Goal: Communication & Community: Answer question/provide support

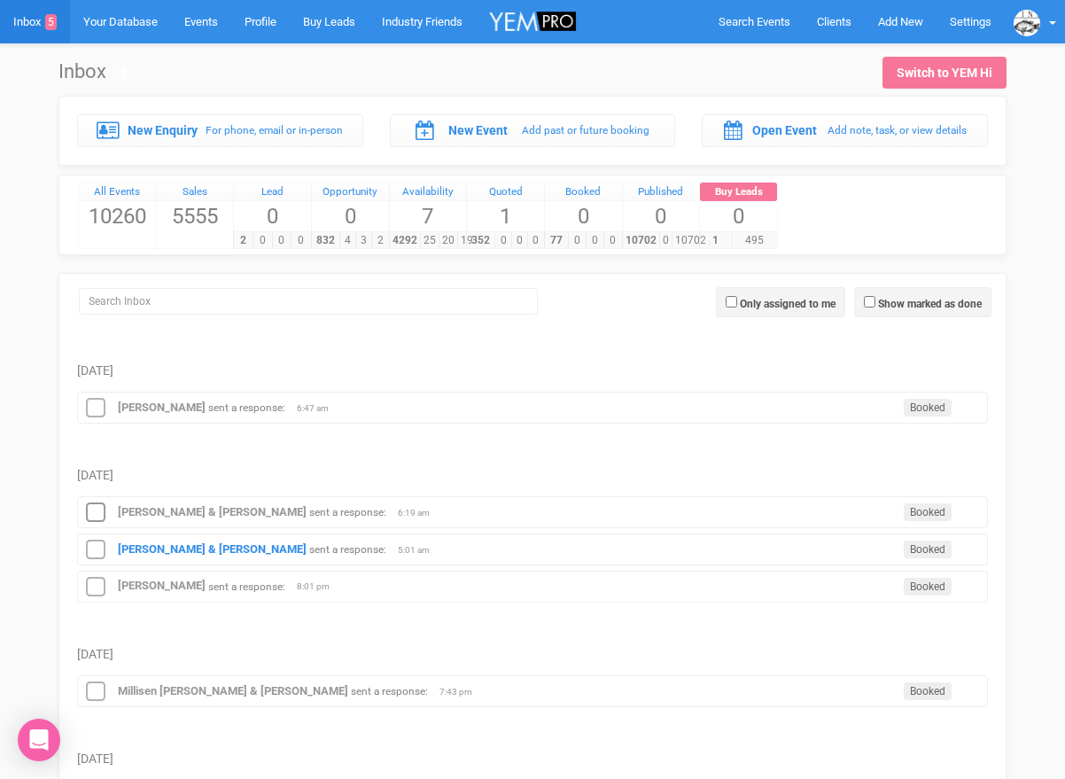
scroll to position [107, 0]
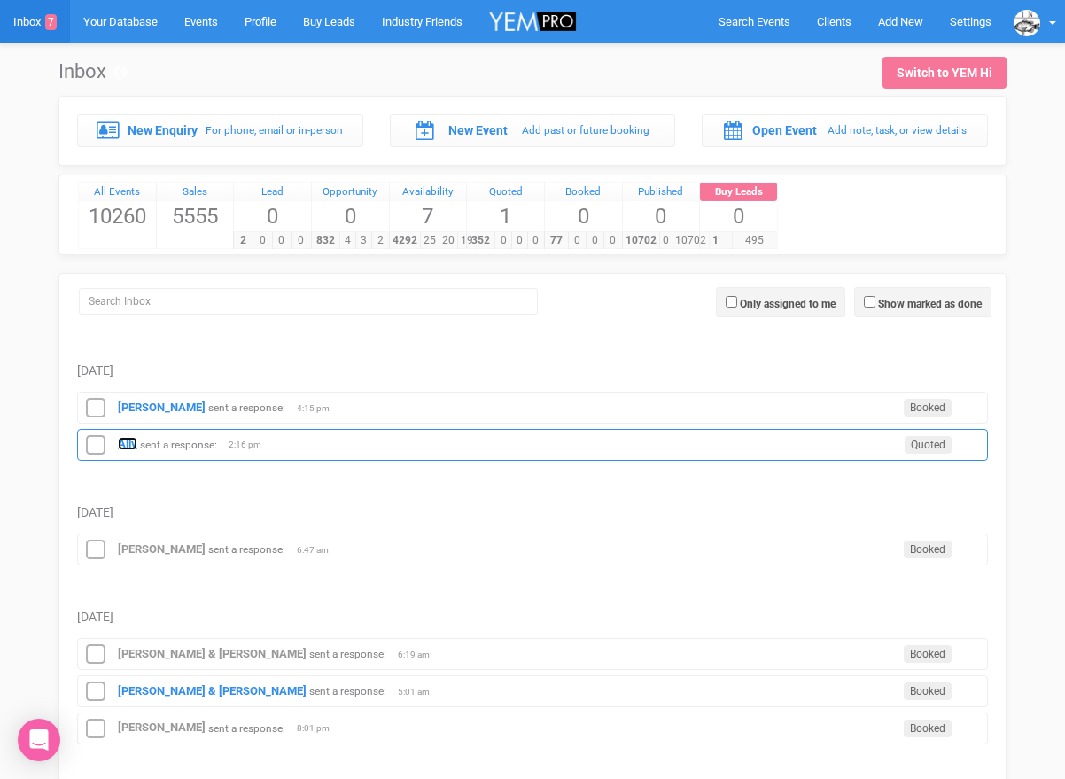
click at [125, 440] on strong "Ally" at bounding box center [127, 443] width 19 height 13
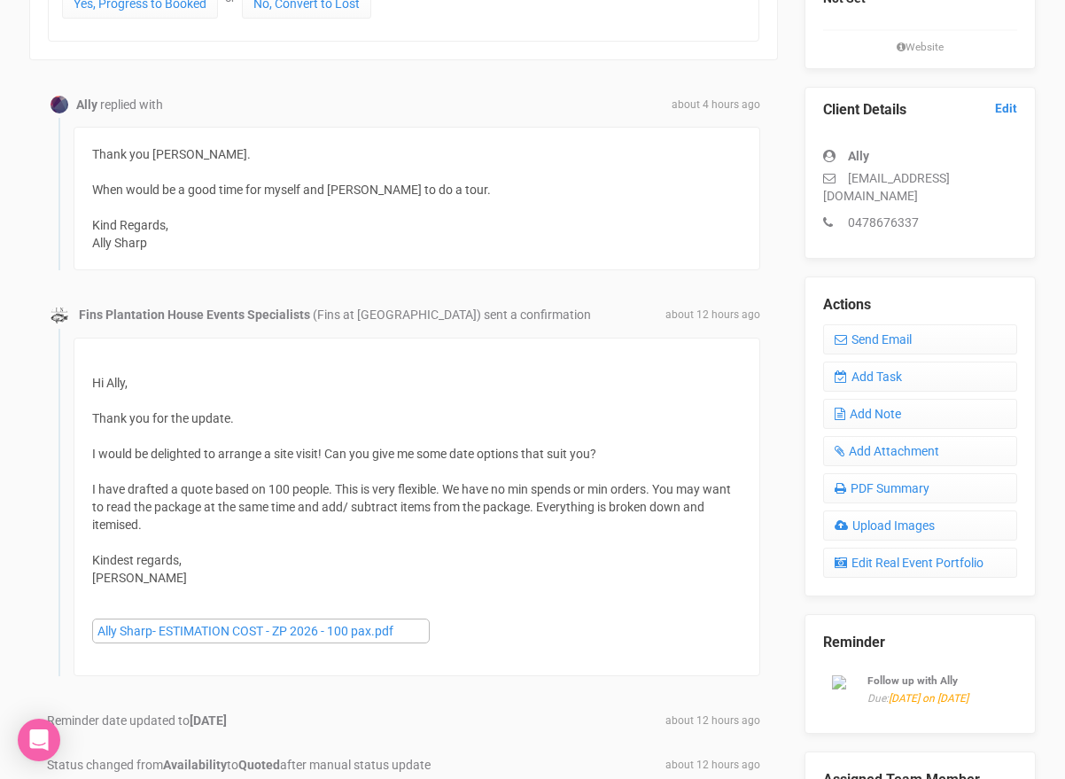
scroll to position [405, 0]
click at [842, 335] on icon at bounding box center [841, 341] width 12 height 12
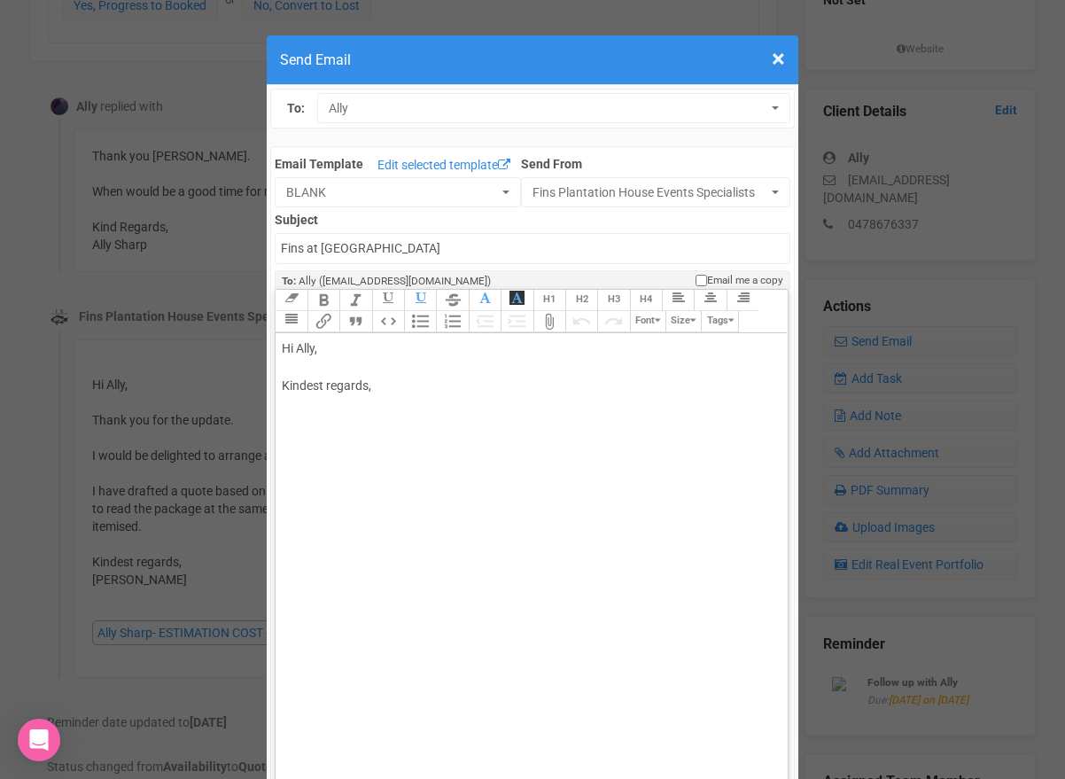
click at [350, 378] on div "Hi Ally, Kindest regards," at bounding box center [528, 385] width 493 height 93
click at [342, 357] on div "Hi Ally, Kindest regards," at bounding box center [528, 385] width 493 height 93
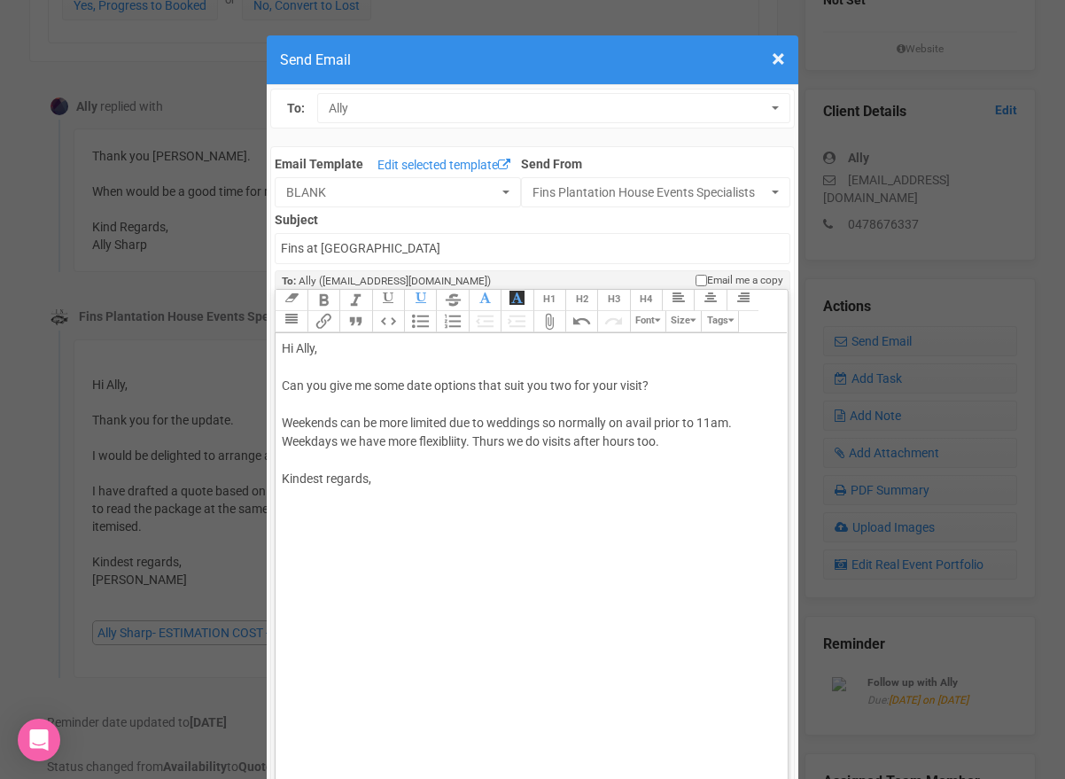
click at [320, 501] on div "Hi Ally, Can you give me some date options that suit you two for your visit? We…" at bounding box center [528, 432] width 493 height 186
type trix-editor "<div>Hi Ally,<br><br>Can you give me some date options that suit you two for yo…"
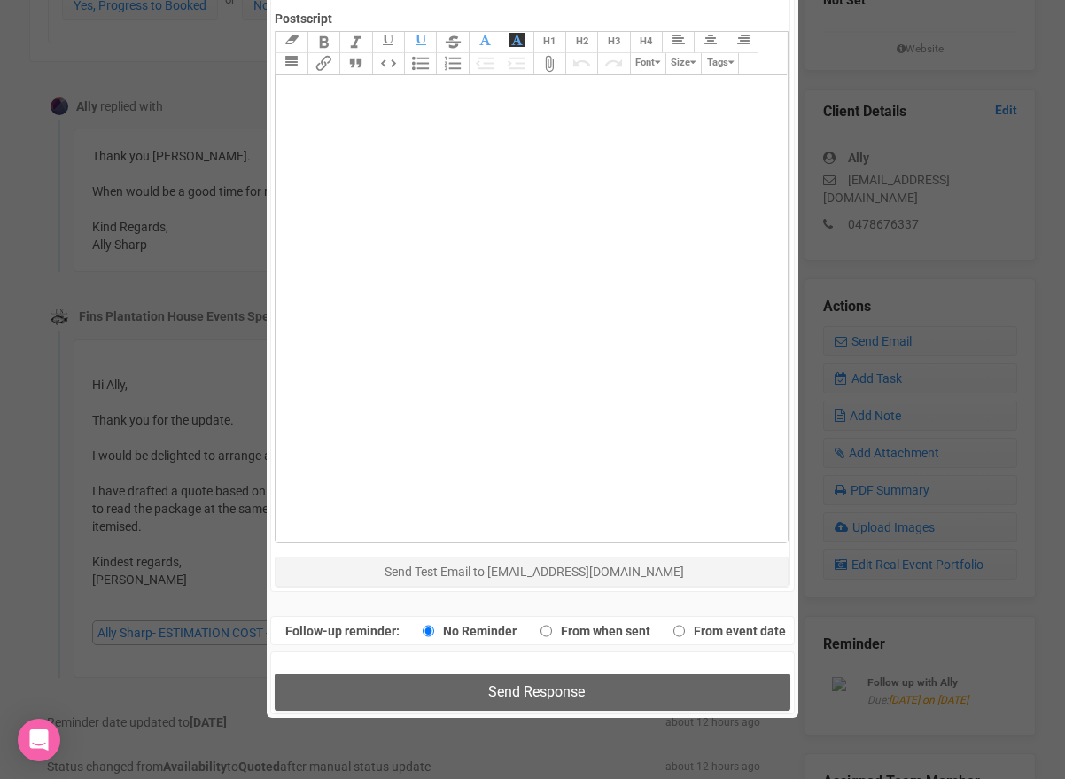
scroll to position [1000, 0]
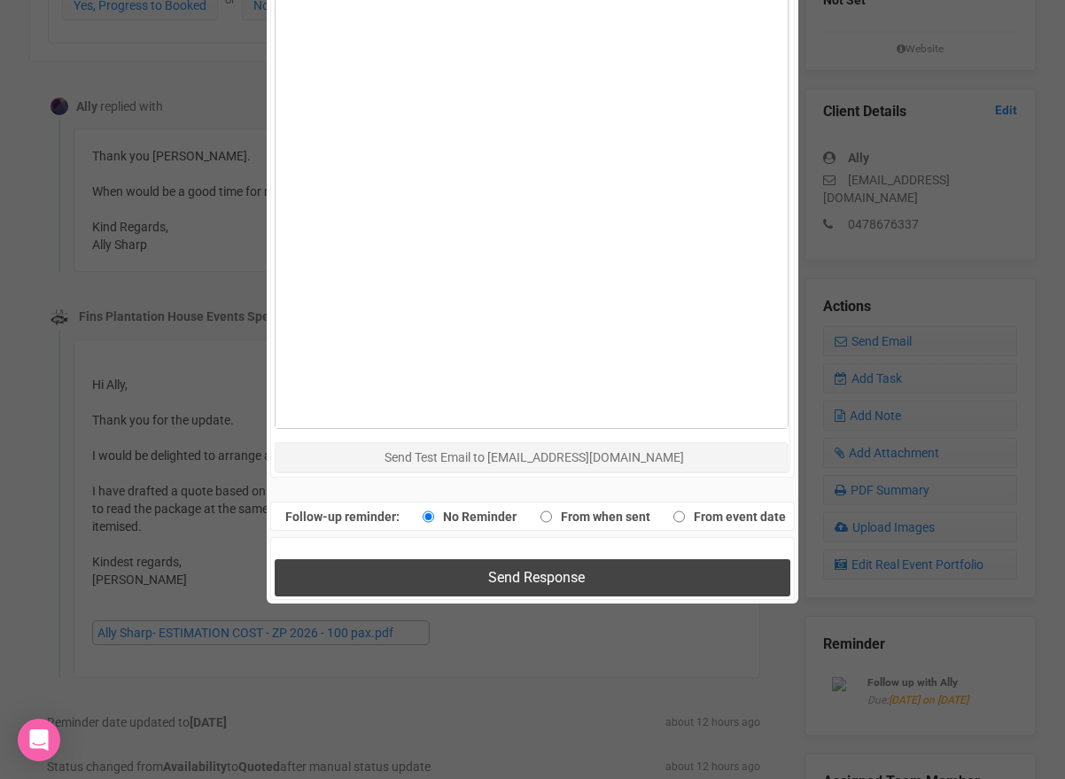
click at [413, 572] on button "Send Response" at bounding box center [532, 577] width 515 height 36
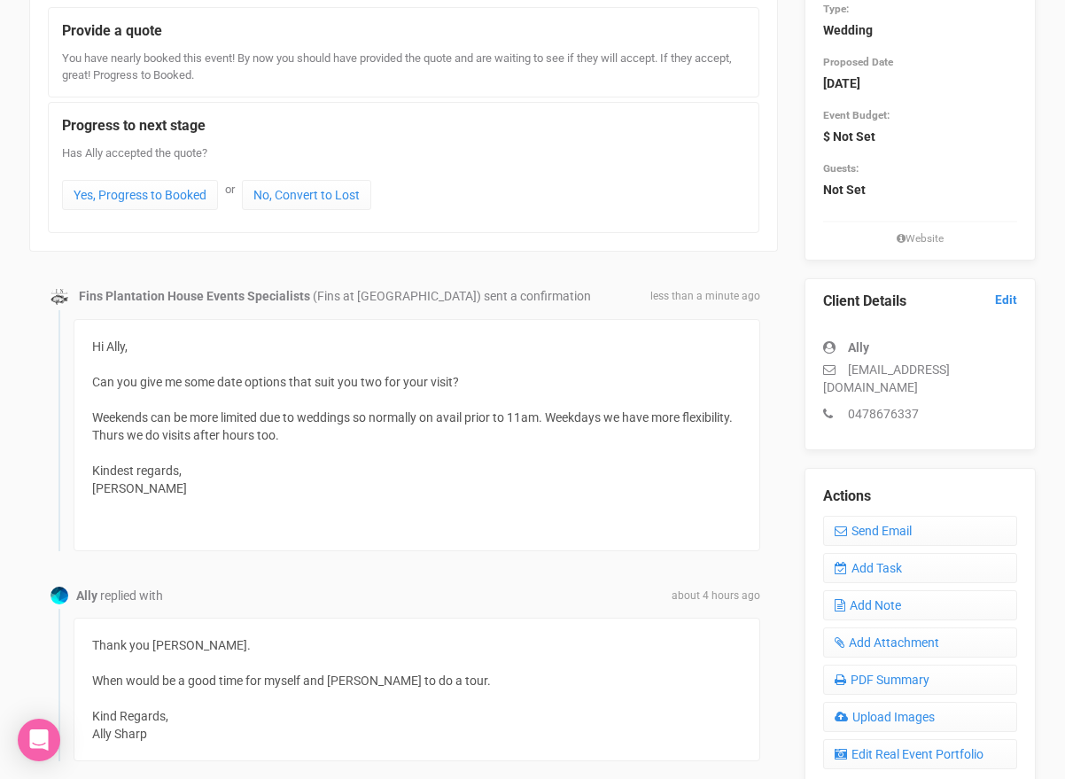
scroll to position [0, 0]
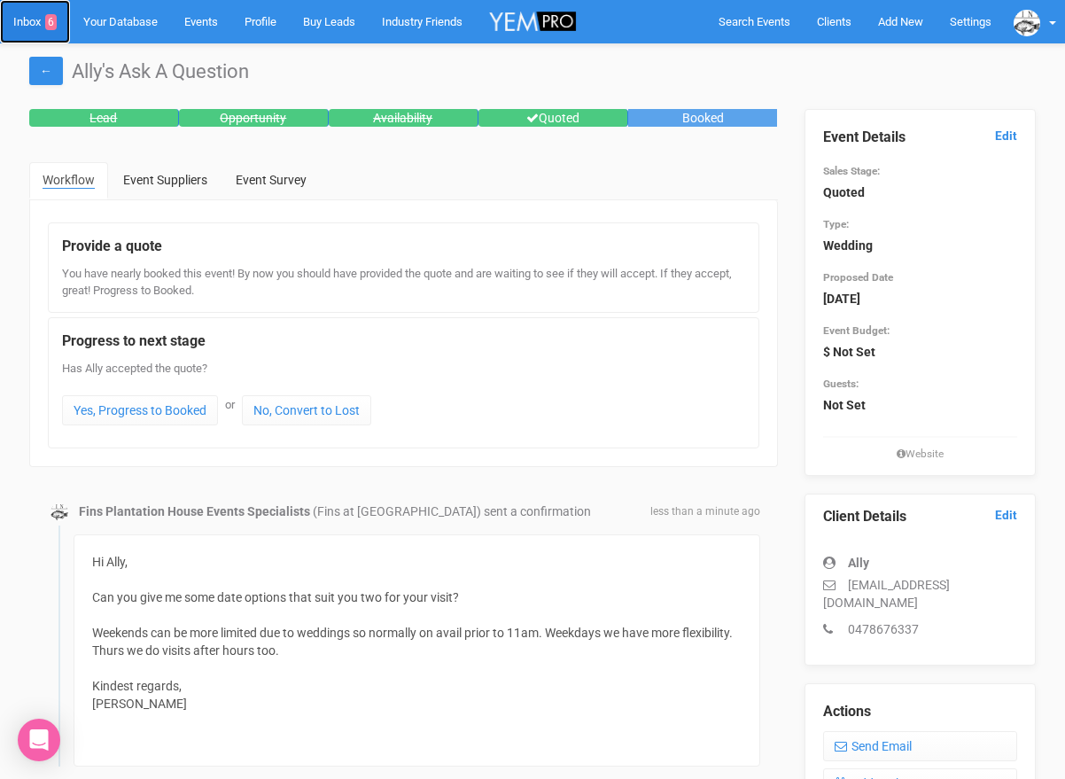
click at [29, 19] on link "Inbox 6" at bounding box center [35, 21] width 70 height 43
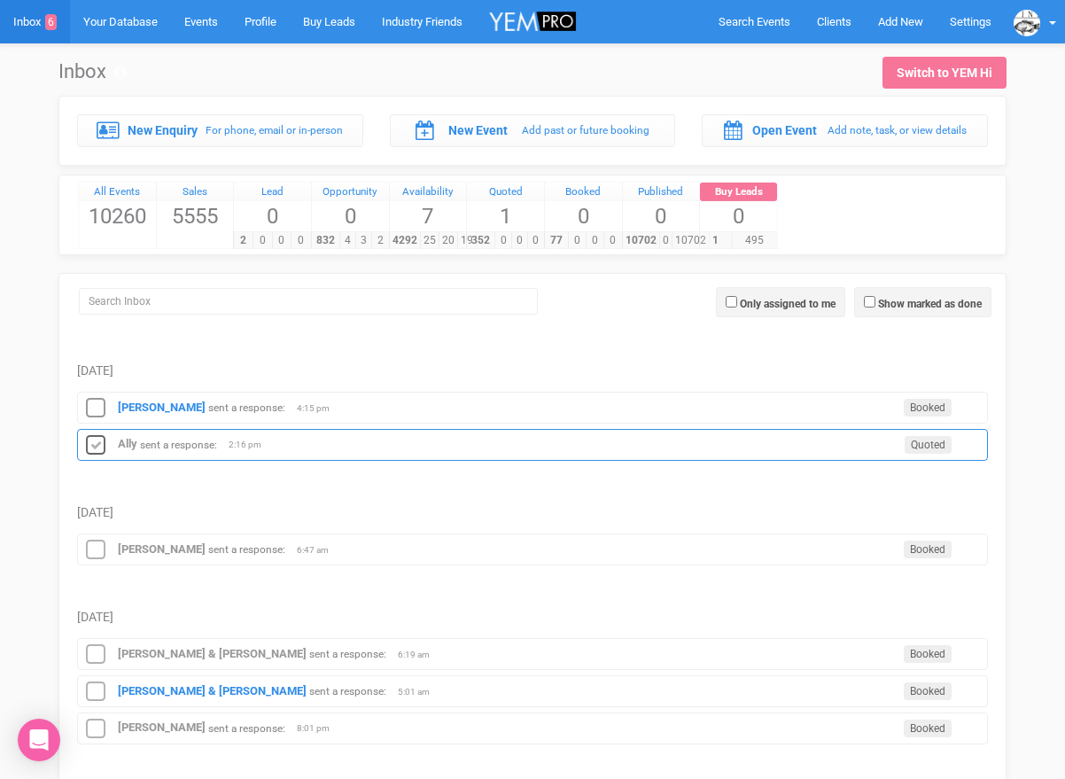
click at [99, 436] on icon at bounding box center [95, 445] width 27 height 23
